Goal: Task Accomplishment & Management: Manage account settings

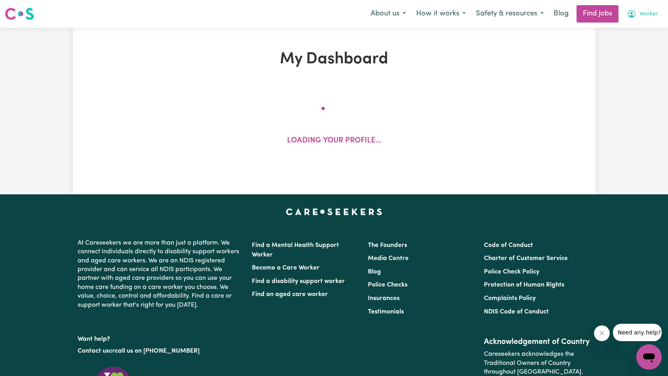
click at [648, 16] on span "Worker" at bounding box center [648, 14] width 19 height 9
click at [641, 25] on link "My Account" at bounding box center [631, 30] width 63 height 15
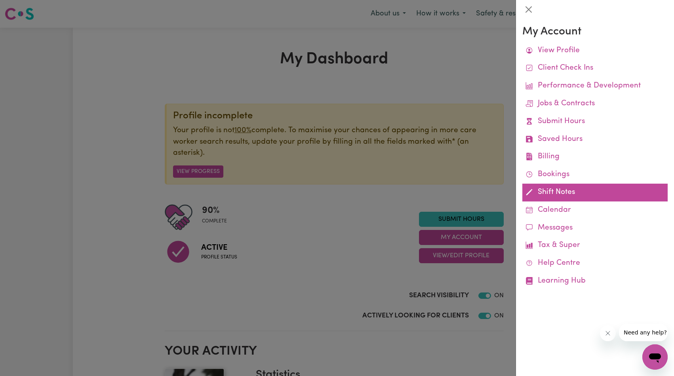
click at [542, 189] on link "Shift Notes" at bounding box center [594, 193] width 145 height 18
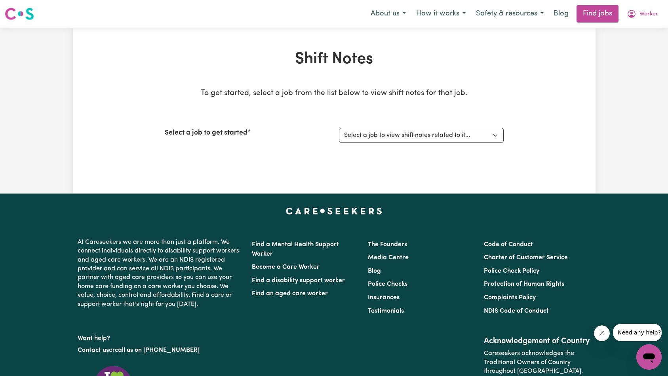
scroll to position [5, 0]
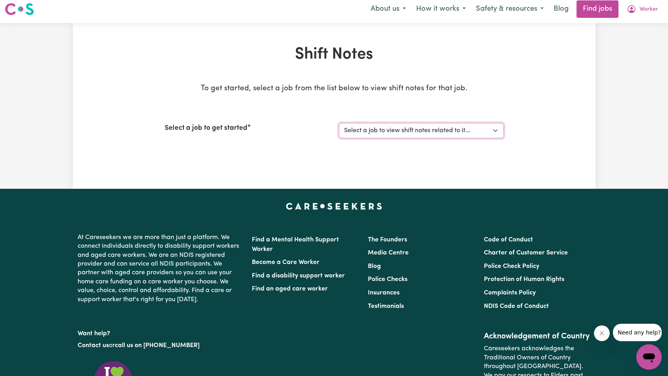
click at [392, 133] on select "Select a job to view shift notes related to it... [Tumbi Umbi] Cleaner needed T…" at bounding box center [421, 130] width 165 height 15
select select "13066"
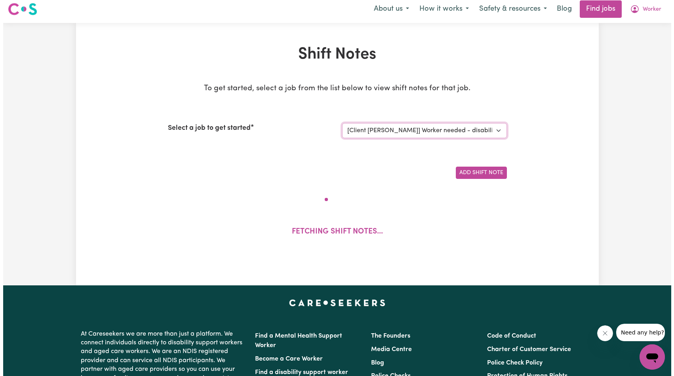
scroll to position [94, 0]
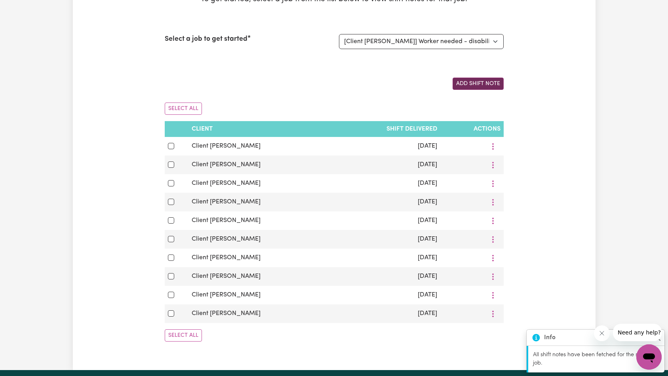
click at [469, 83] on button "Add Shift Note" at bounding box center [478, 84] width 51 height 12
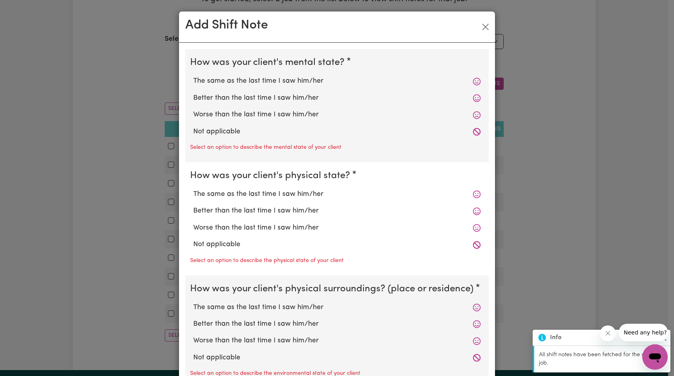
click at [222, 130] on label "Not applicable" at bounding box center [336, 132] width 287 height 10
click at [193, 127] on input "Not applicable" at bounding box center [193, 126] width 0 height 0
radio input "true"
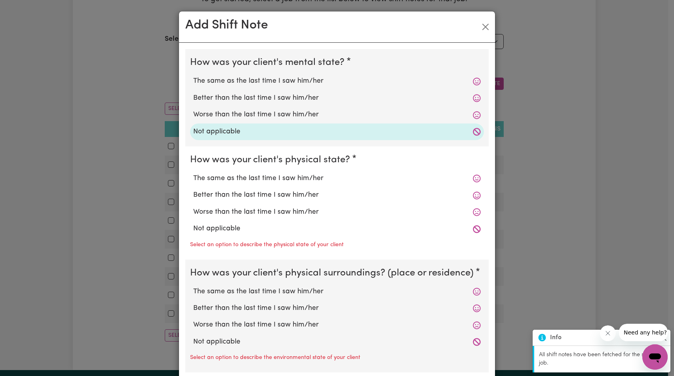
scroll to position [73, 0]
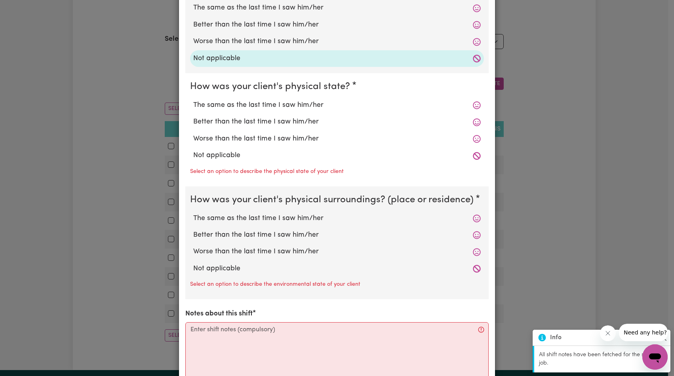
click at [223, 154] on label "Not applicable" at bounding box center [336, 155] width 287 height 10
click at [193, 150] on input "Not applicable" at bounding box center [193, 150] width 0 height 0
radio input "true"
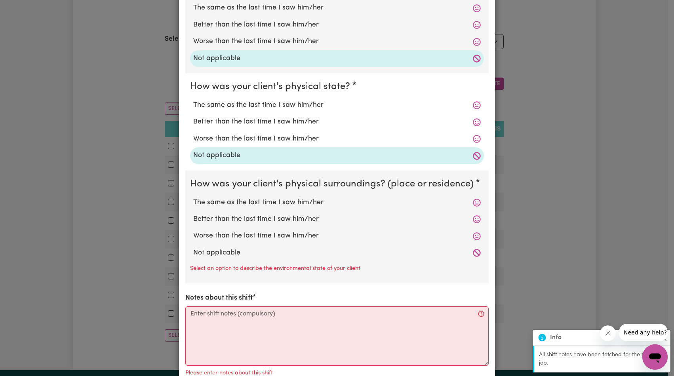
click at [227, 254] on label "Not applicable" at bounding box center [336, 253] width 287 height 10
click at [193, 248] on input "Not applicable" at bounding box center [193, 247] width 0 height 0
radio input "true"
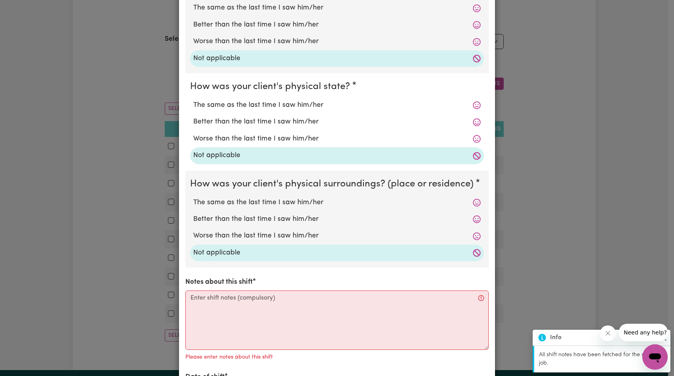
scroll to position [188, 0]
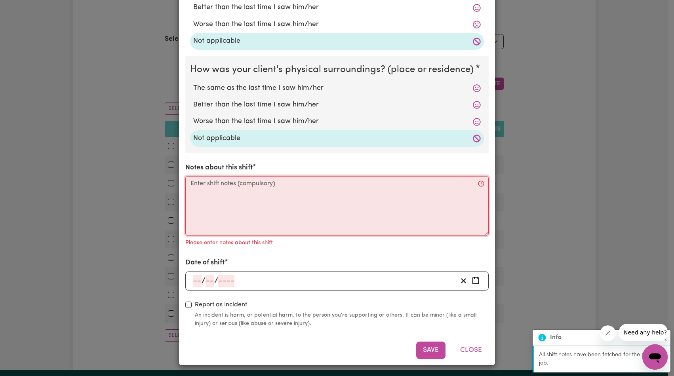
click at [260, 218] on textarea "Notes about this shift" at bounding box center [336, 205] width 303 height 59
paste textarea "[PERSON_NAME] was getting ready for the day when I arrived. I put some dishes a…"
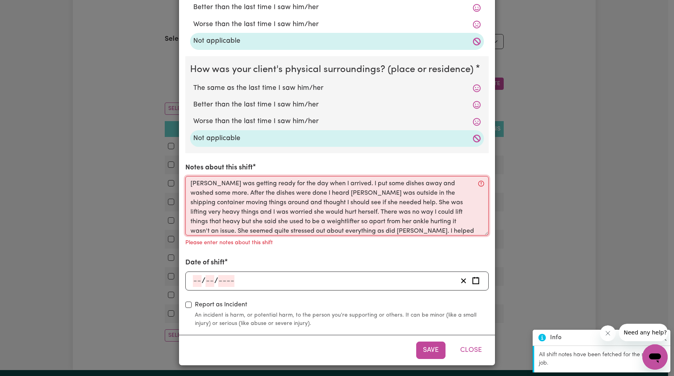
scroll to position [176, 0]
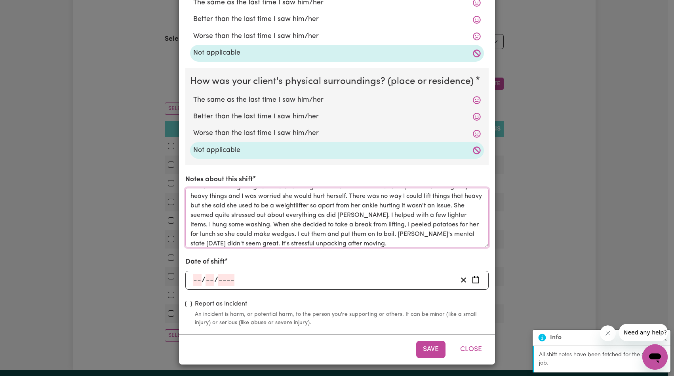
type textarea "[PERSON_NAME] was getting ready for the day when I arrived. I put some dishes a…"
click at [219, 278] on input "number" at bounding box center [226, 280] width 16 height 12
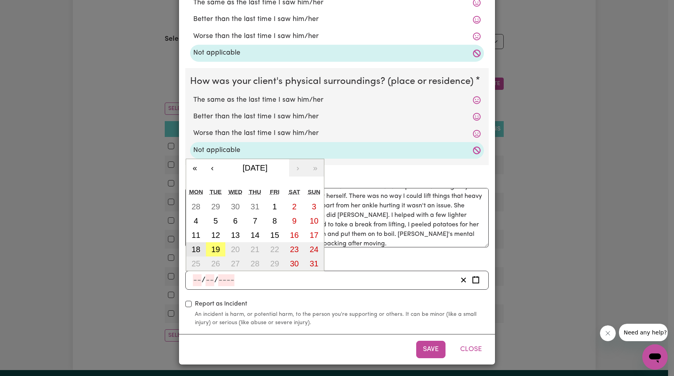
drag, startPoint x: 198, startPoint y: 249, endPoint x: 234, endPoint y: 286, distance: 51.8
click at [199, 249] on button "18" at bounding box center [196, 249] width 20 height 14
type input "[DATE]"
type input "18"
type input "8"
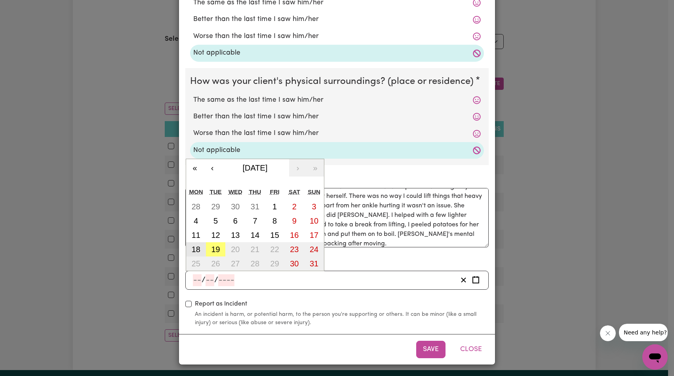
type input "2025"
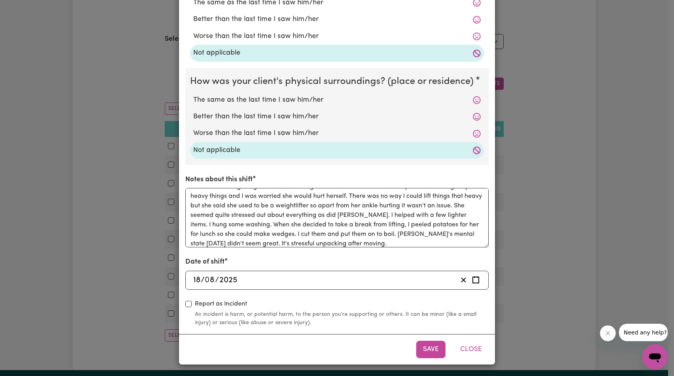
click at [422, 346] on button "Save" at bounding box center [430, 349] width 29 height 17
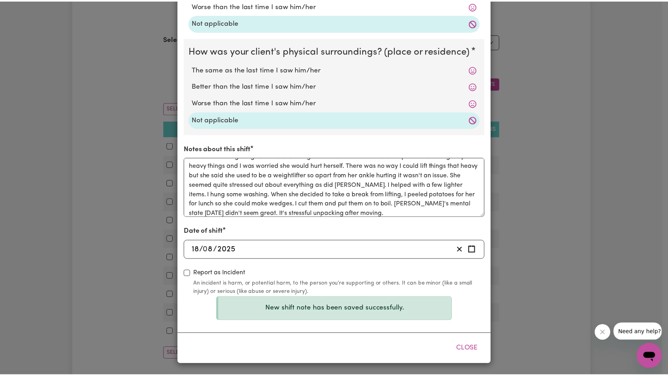
scroll to position [0, 0]
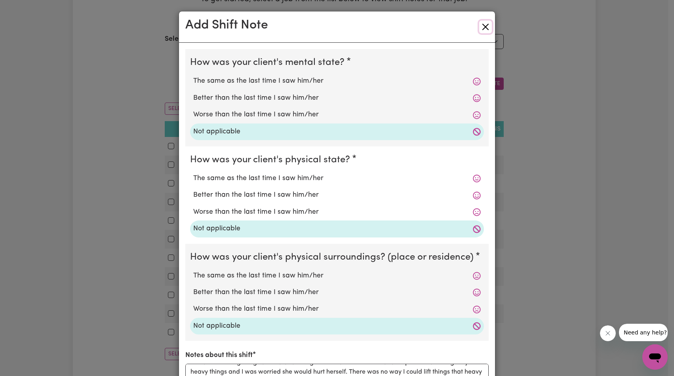
click at [482, 30] on button "Close" at bounding box center [485, 27] width 13 height 13
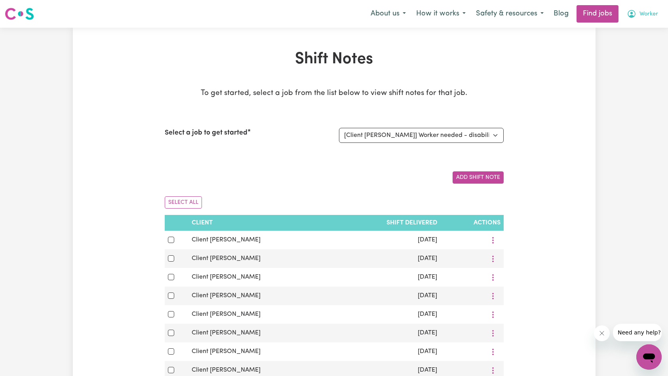
click at [638, 17] on button "Worker" at bounding box center [643, 14] width 42 height 17
click at [629, 59] on link "Logout" at bounding box center [631, 60] width 63 height 15
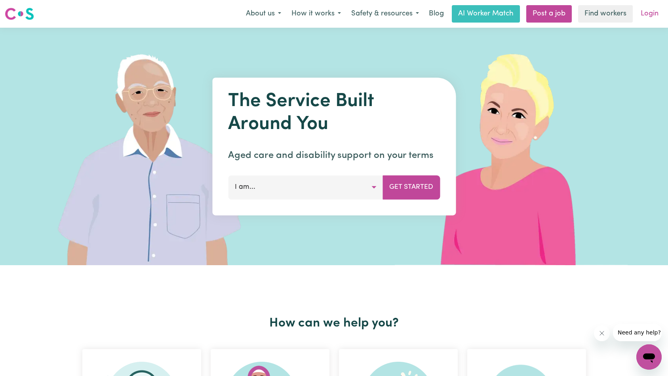
click at [647, 17] on link "Login" at bounding box center [649, 13] width 27 height 17
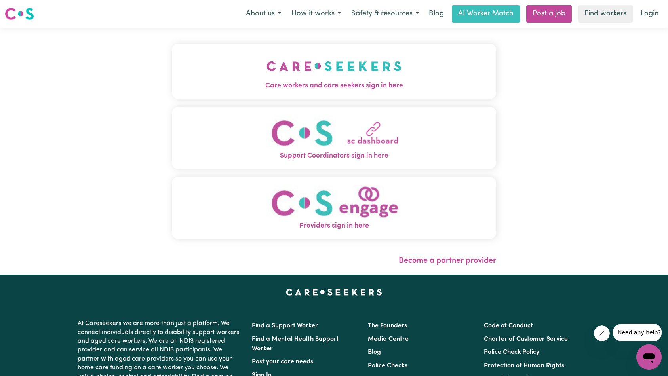
click at [266, 74] on img "Care workers and care seekers sign in here" at bounding box center [333, 65] width 135 height 29
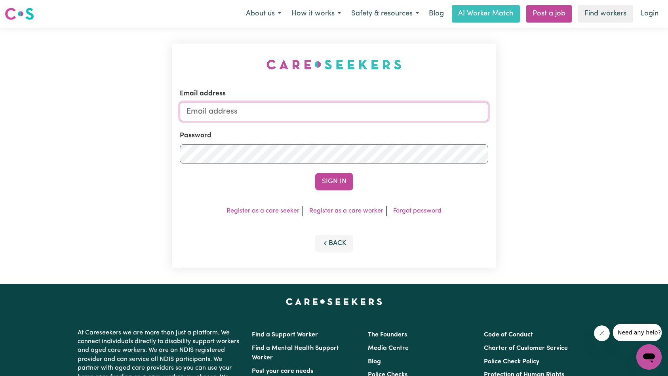
click at [297, 116] on input "Email address" at bounding box center [334, 111] width 309 height 19
paste input "[EMAIL_ADDRESS][DOMAIN_NAME]"
type input "superuser~[EMAIL_ADDRESS][DOMAIN_NAME]"
click at [334, 181] on button "Sign In" at bounding box center [334, 181] width 38 height 17
